Goal: Information Seeking & Learning: Learn about a topic

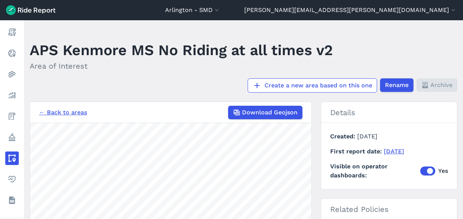
scroll to position [75, 0]
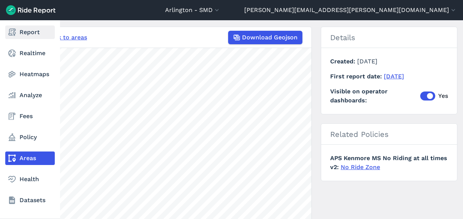
drag, startPoint x: 0, startPoint y: 0, endPoint x: 11, endPoint y: 30, distance: 31.6
click at [11, 30] on icon at bounding box center [12, 32] width 9 height 9
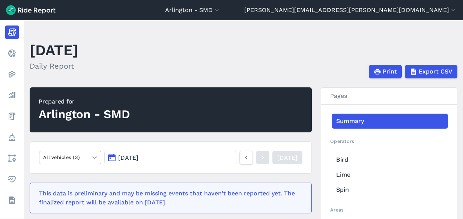
click at [92, 161] on icon at bounding box center [95, 158] width 8 height 8
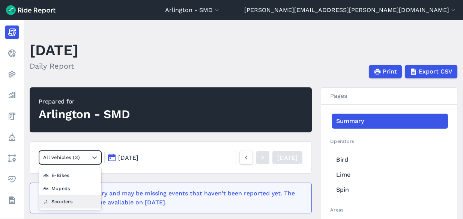
click at [84, 201] on div "Scooters" at bounding box center [70, 201] width 62 height 13
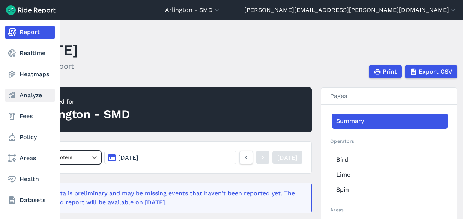
click at [31, 92] on link "Analyze" at bounding box center [30, 96] width 50 height 14
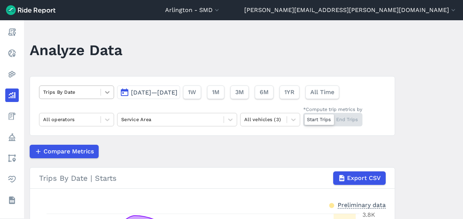
click at [104, 93] on icon at bounding box center [108, 93] width 8 height 8
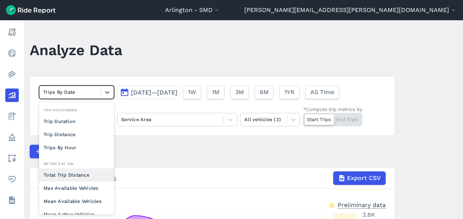
scroll to position [38, 0]
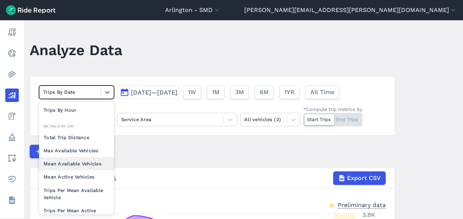
click at [97, 160] on div "Mean Available Vehicles" at bounding box center [76, 163] width 75 height 13
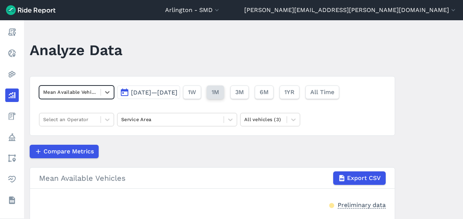
click at [219, 96] on span "1M" at bounding box center [216, 92] width 8 height 9
click at [105, 121] on icon at bounding box center [108, 120] width 8 height 8
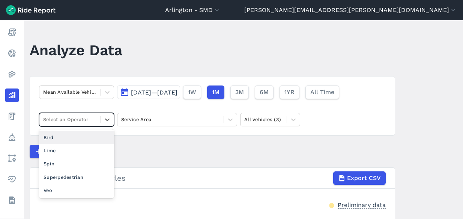
click at [93, 141] on div "Bird" at bounding box center [76, 137] width 75 height 13
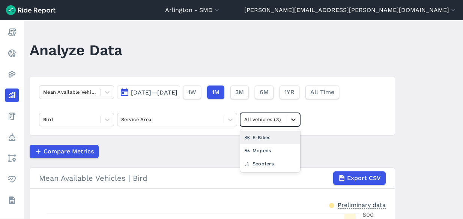
click at [293, 119] on icon at bounding box center [294, 120] width 8 height 8
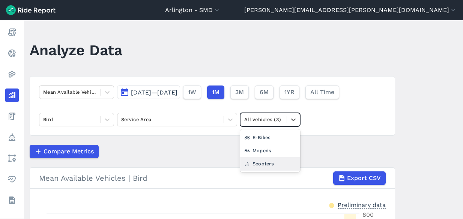
click at [266, 164] on div "Scooters" at bounding box center [270, 163] width 60 height 13
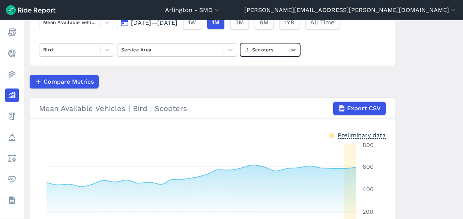
scroll to position [75, 0]
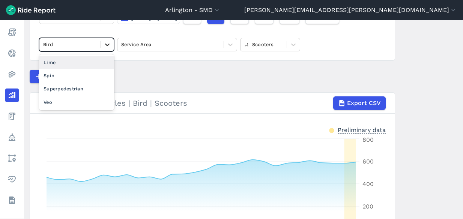
click at [106, 45] on icon at bounding box center [107, 45] width 5 height 3
click at [105, 47] on icon at bounding box center [108, 45] width 8 height 8
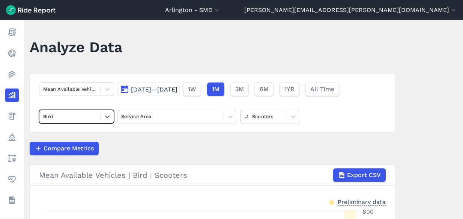
scroll to position [0, 0]
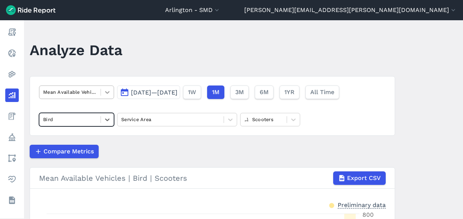
click at [104, 92] on icon at bounding box center [108, 93] width 8 height 8
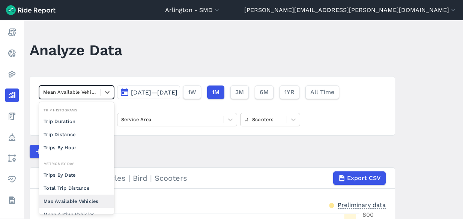
click at [95, 202] on div "Max Available Vehicles" at bounding box center [76, 201] width 75 height 13
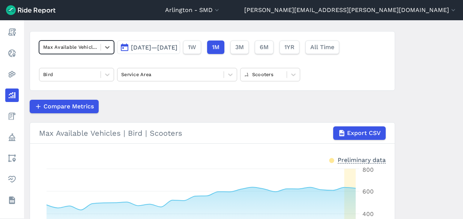
scroll to position [75, 0]
